Goal: Task Accomplishment & Management: Manage account settings

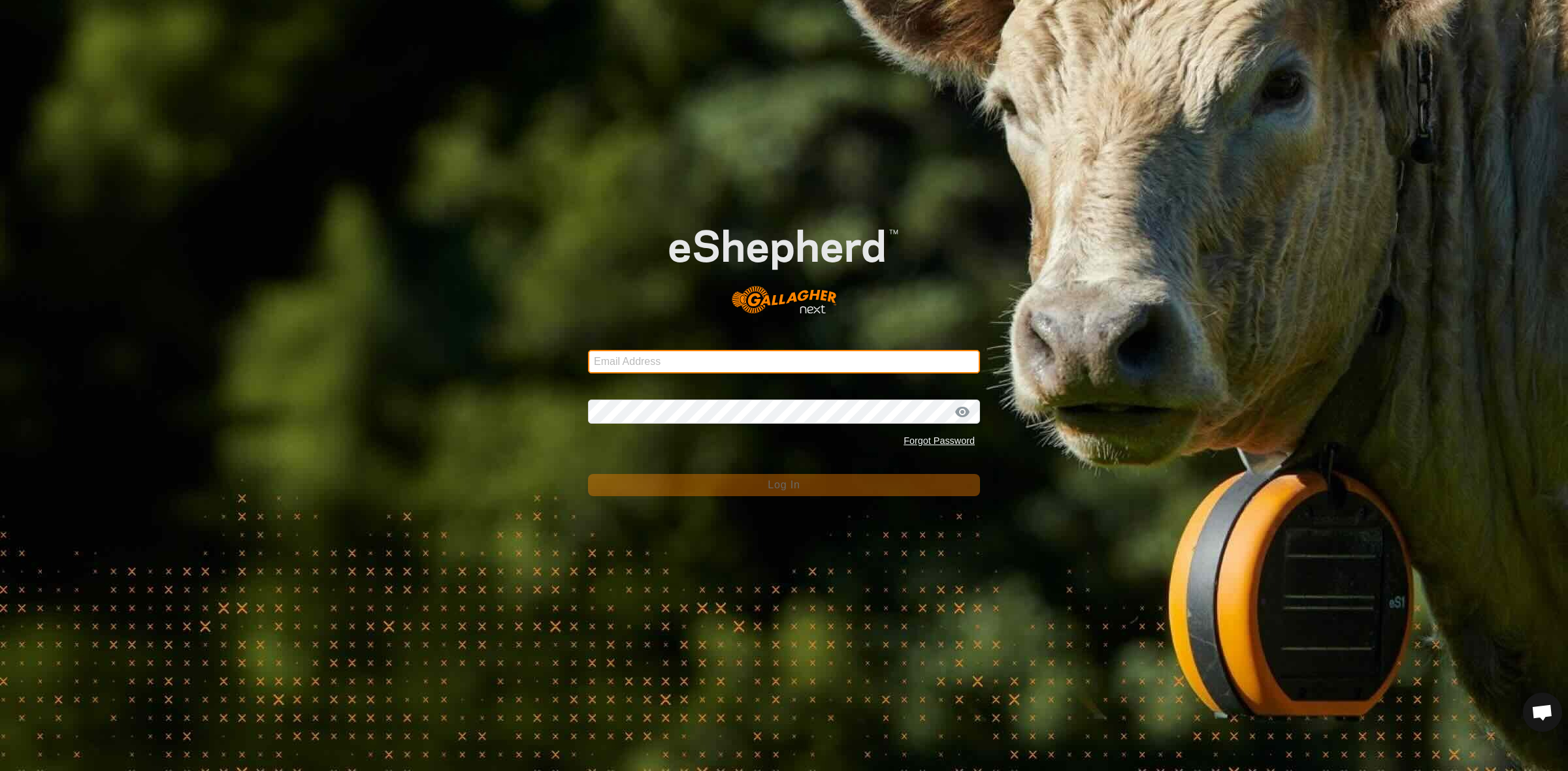
click at [833, 356] on input "Email Address" at bounding box center [783, 362] width 392 height 24
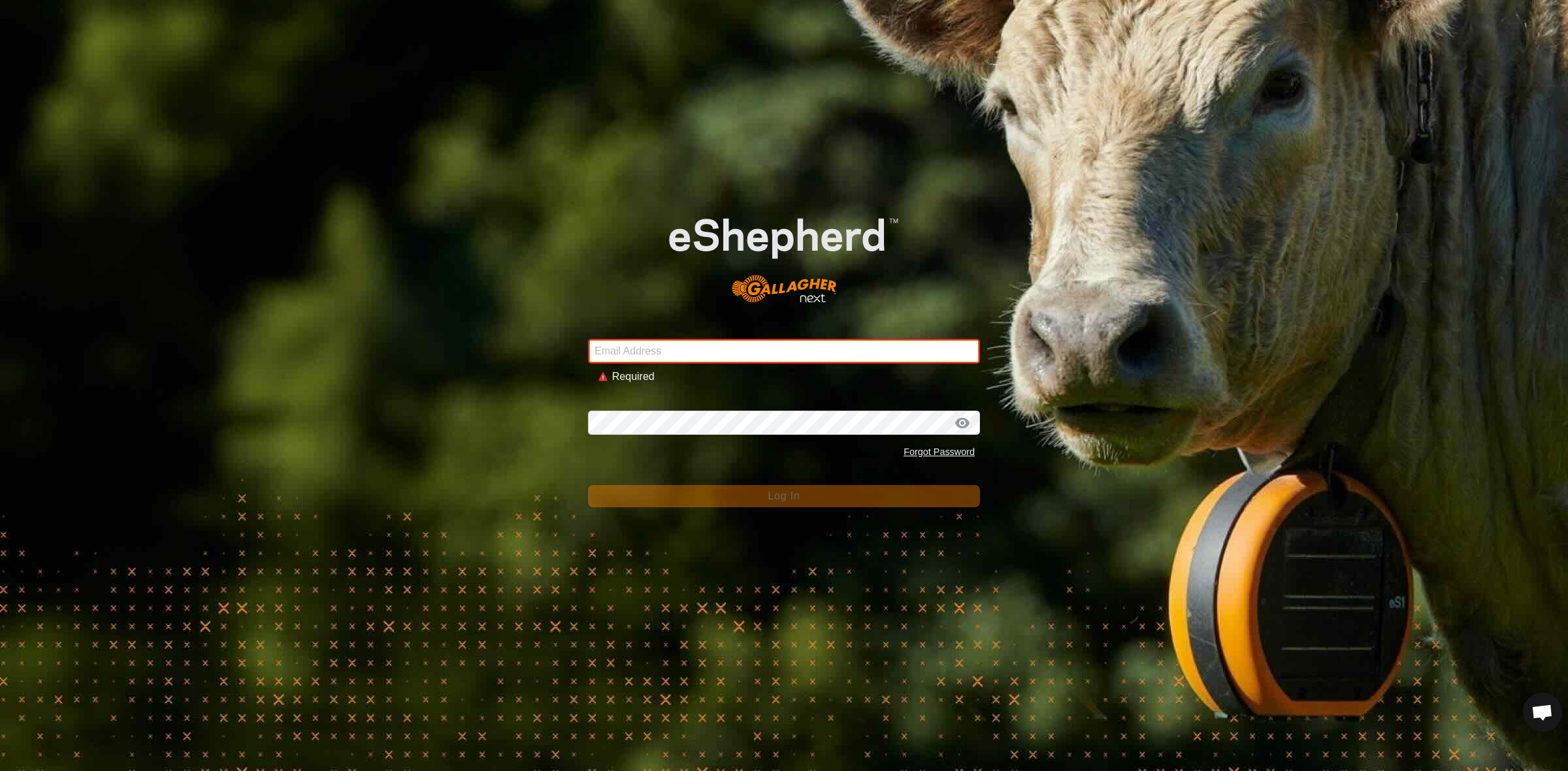
type input "[EMAIL_ADDRESS][DOMAIN_NAME]"
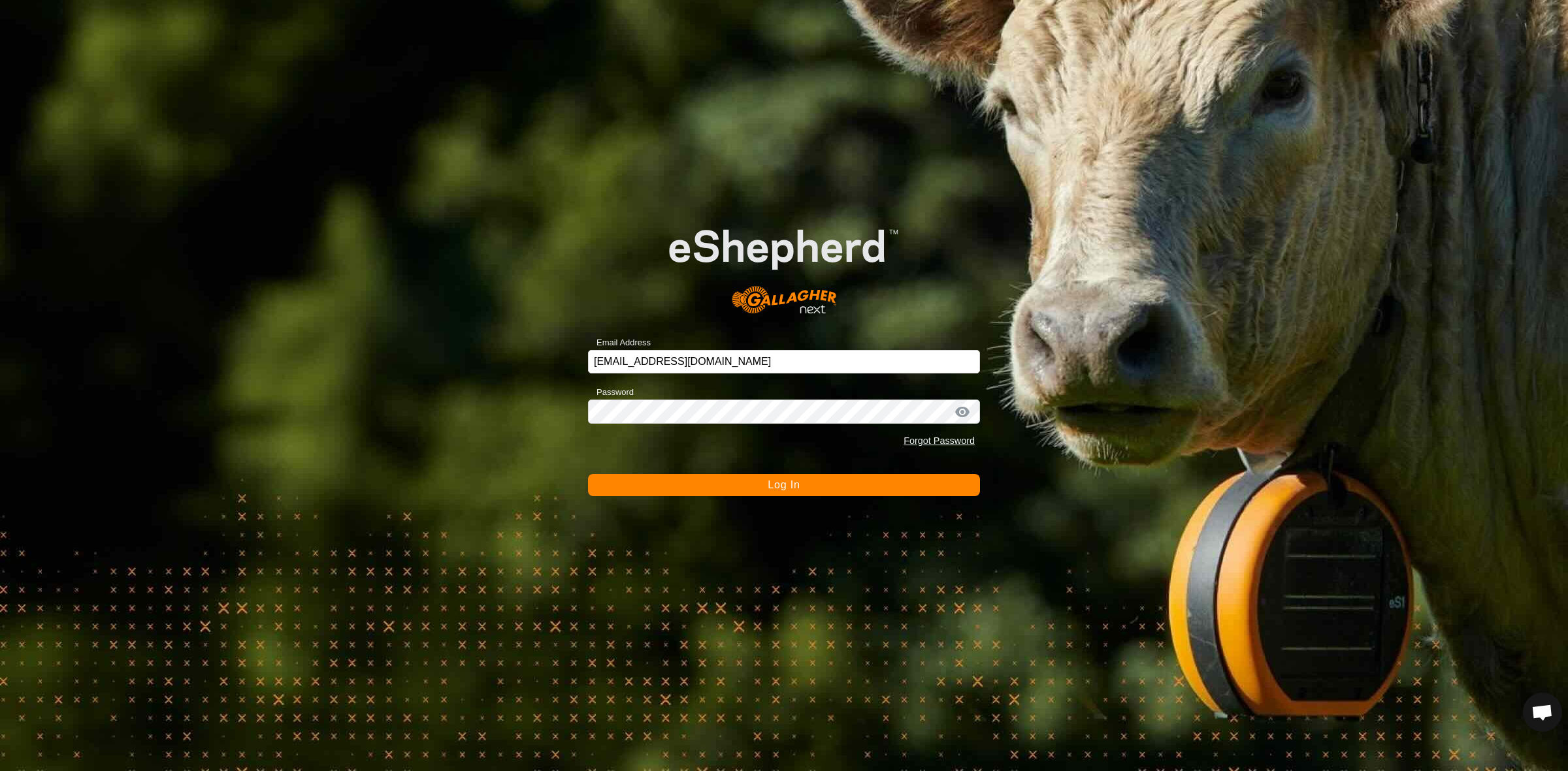
click at [721, 487] on button "Log In" at bounding box center [783, 485] width 392 height 22
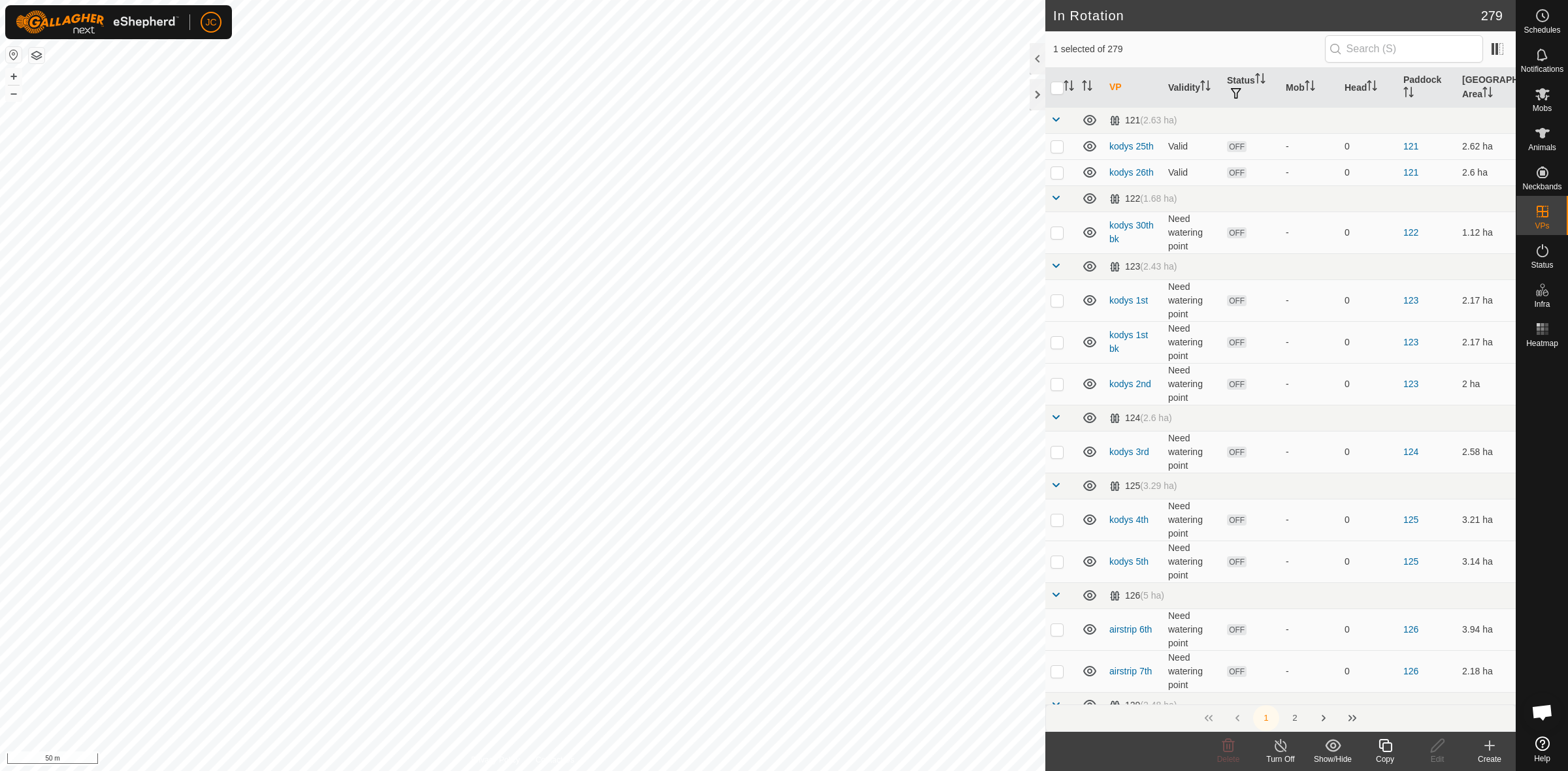
checkbox input "false"
checkbox input "true"
checkbox input "false"
click at [1044, 102] on div "Mobs" at bounding box center [1541, 98] width 51 height 40
